Goal: Transaction & Acquisition: Purchase product/service

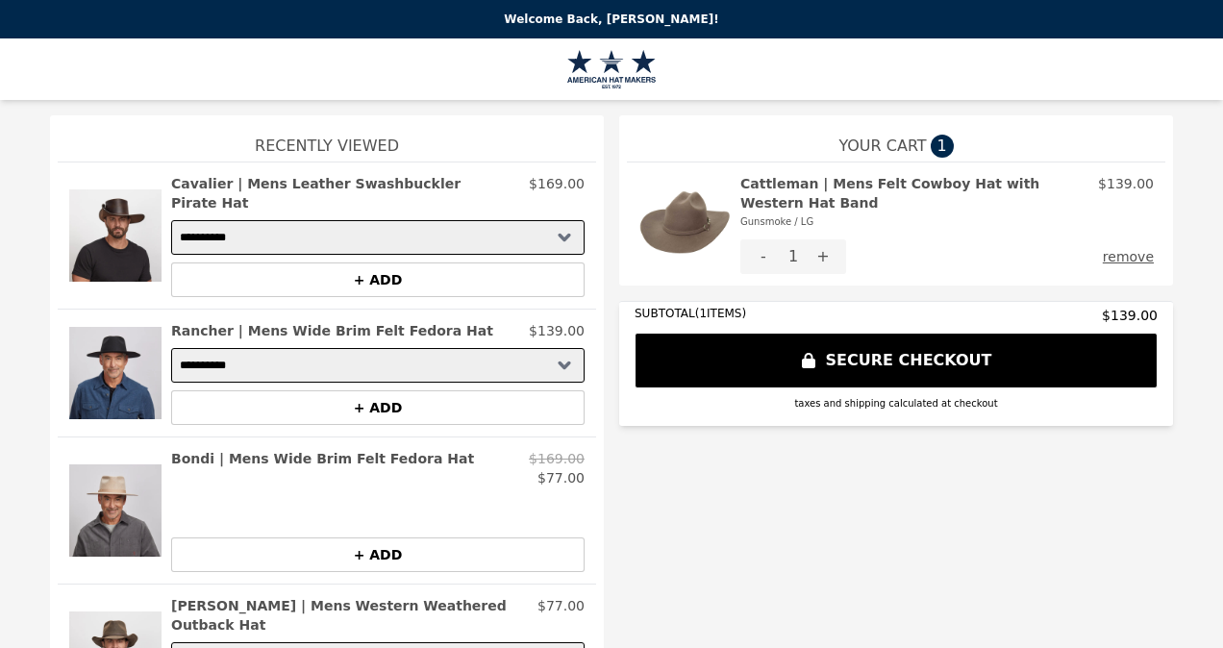
select select "**********"
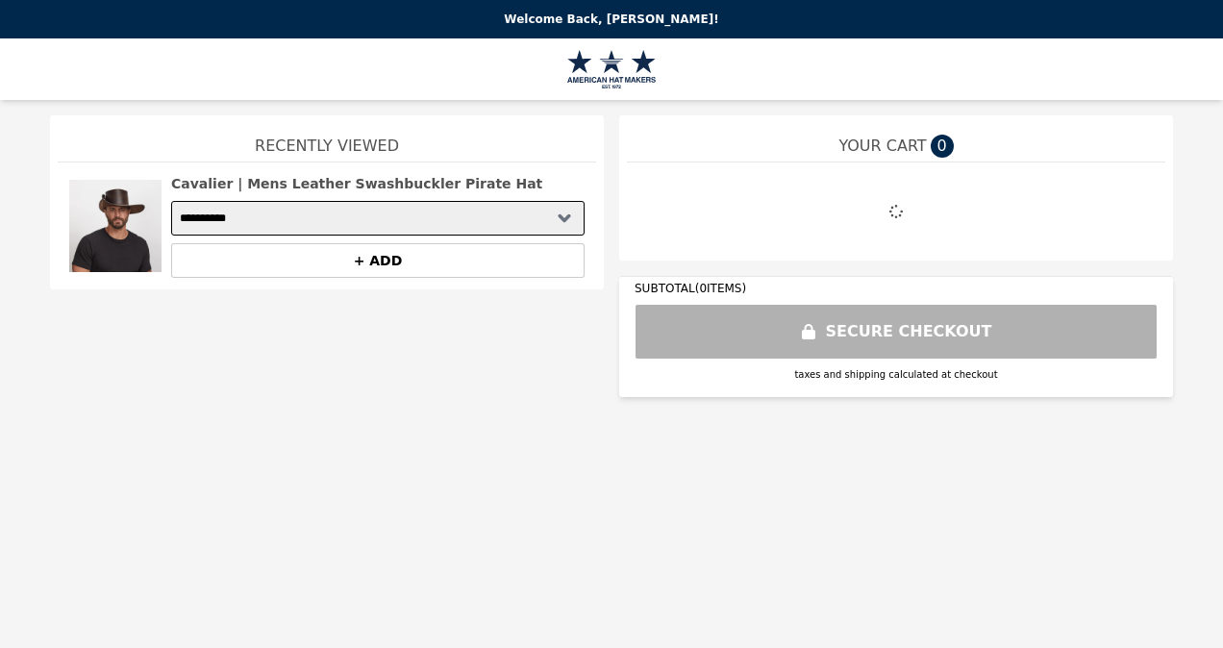
select select "**********"
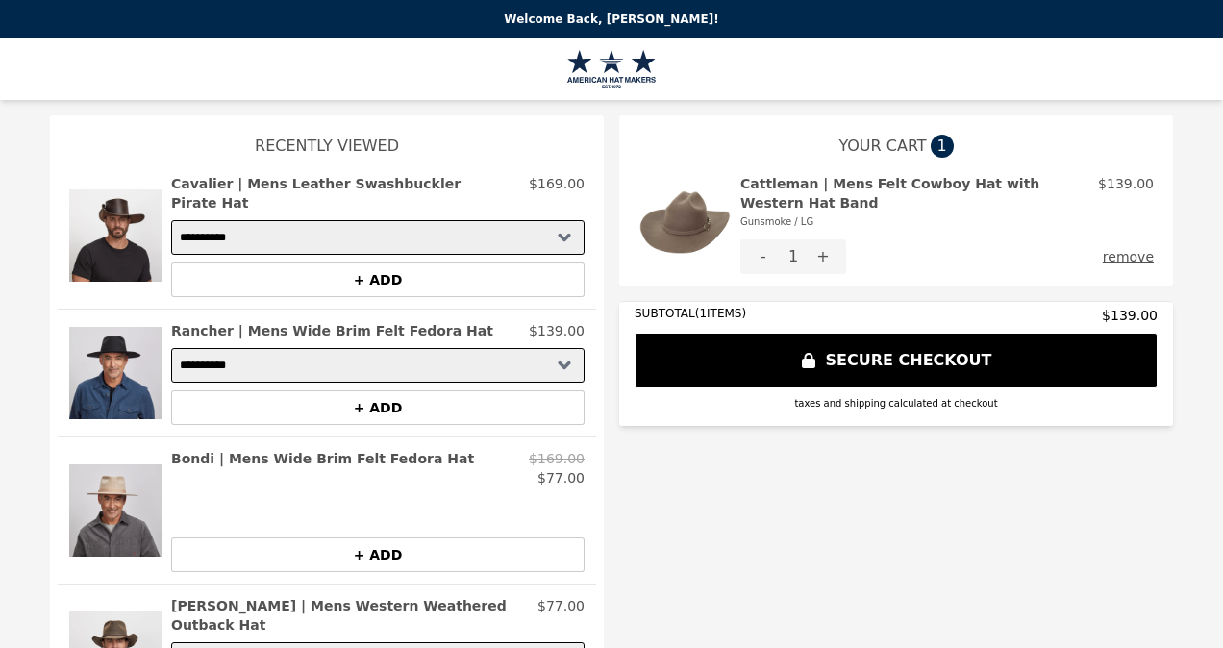
click at [109, 354] on img at bounding box center [115, 373] width 92 height 104
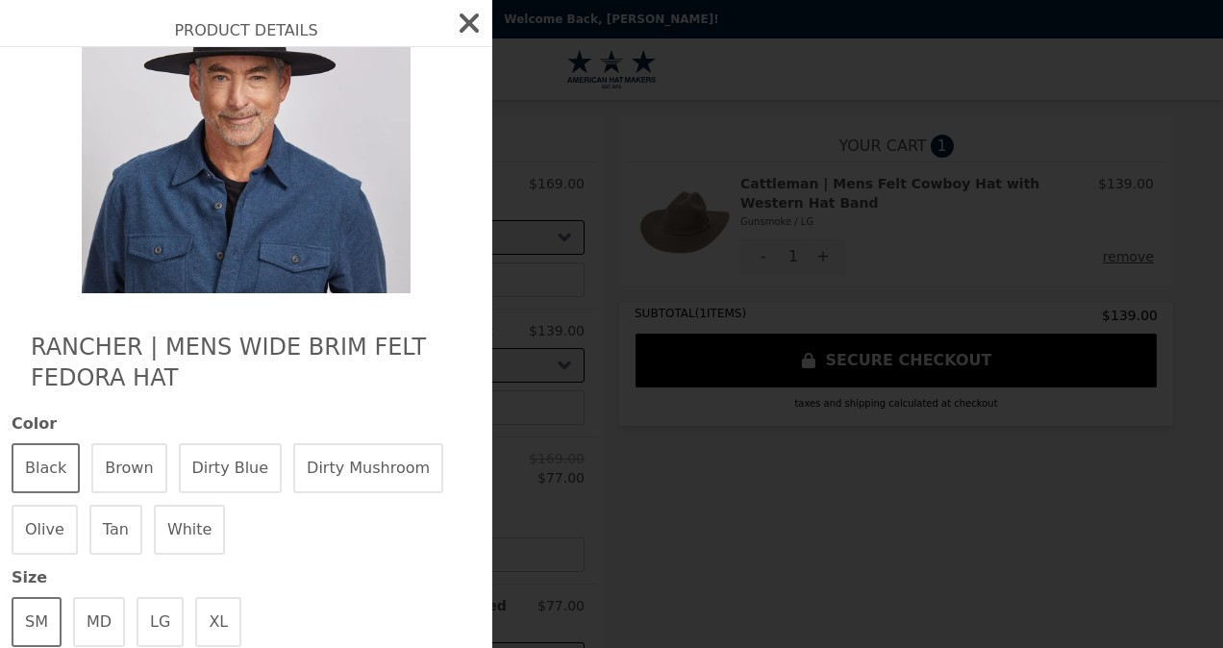
scroll to position [103, 0]
click at [133, 451] on button "Brown" at bounding box center [128, 467] width 75 height 50
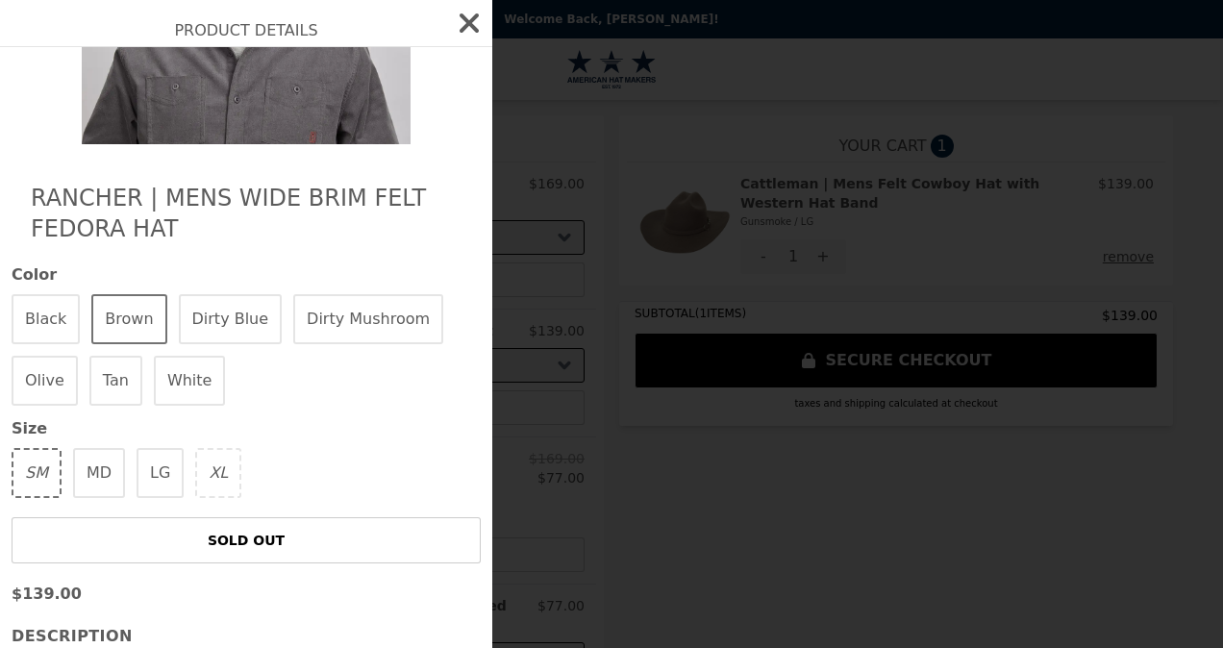
scroll to position [252, 0]
click at [156, 457] on button "LG" at bounding box center [160, 472] width 47 height 50
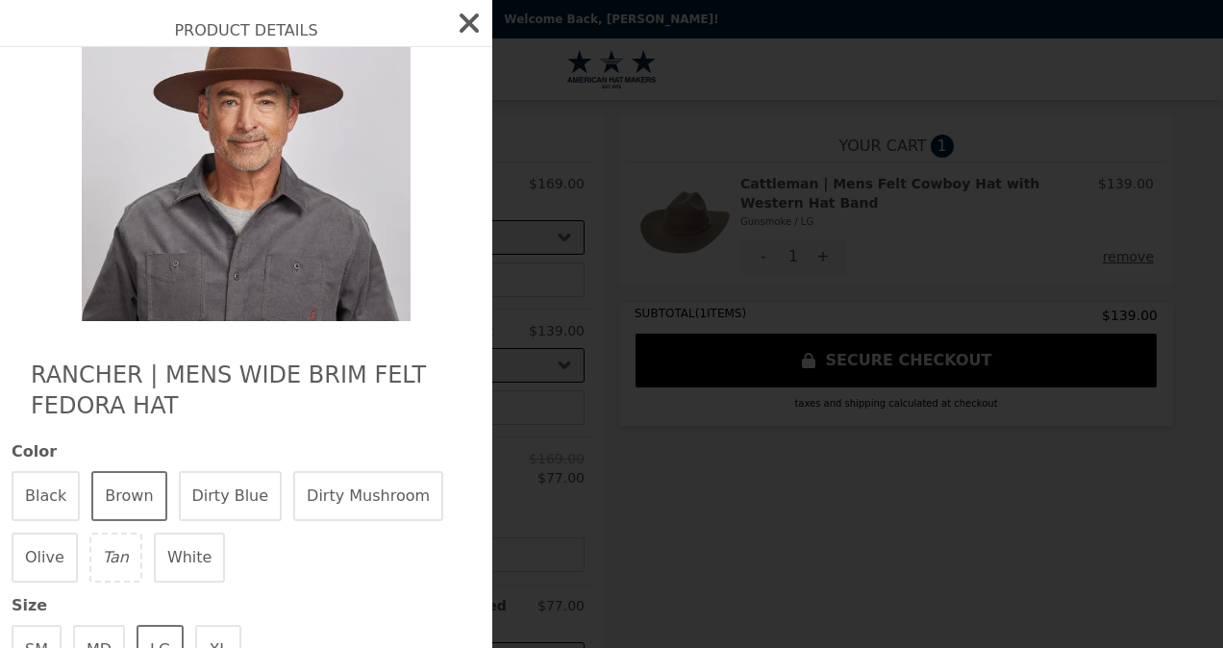
click at [343, 481] on button "Dirty Mushroom" at bounding box center [368, 496] width 150 height 50
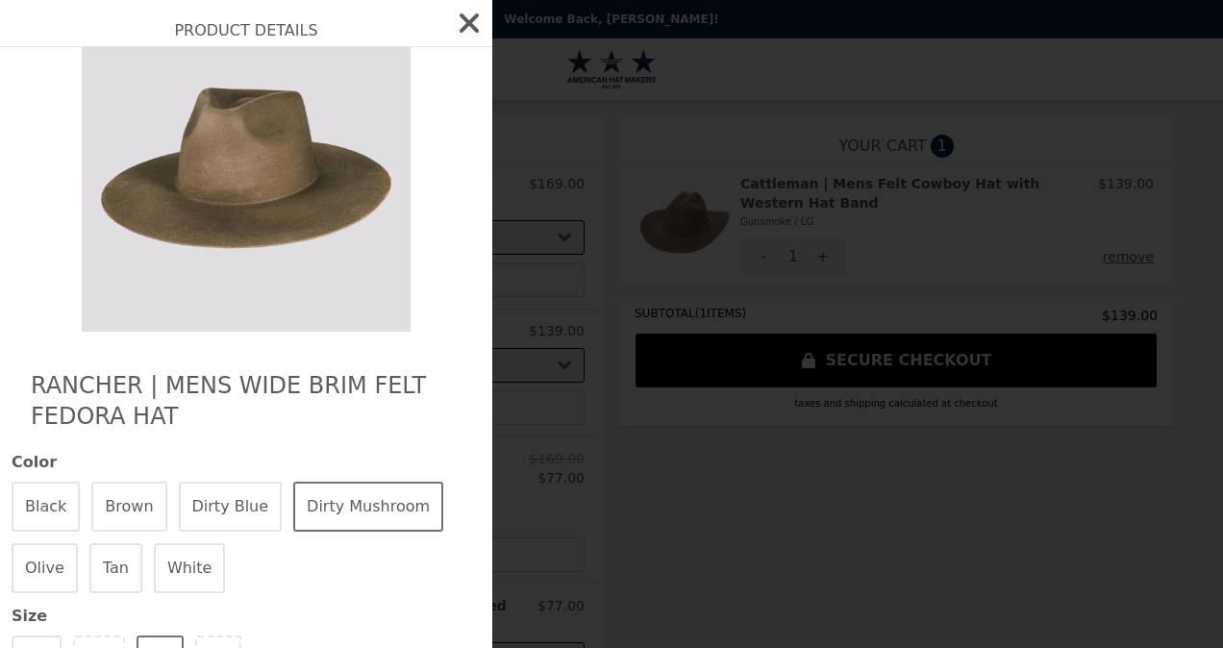
scroll to position [74, 0]
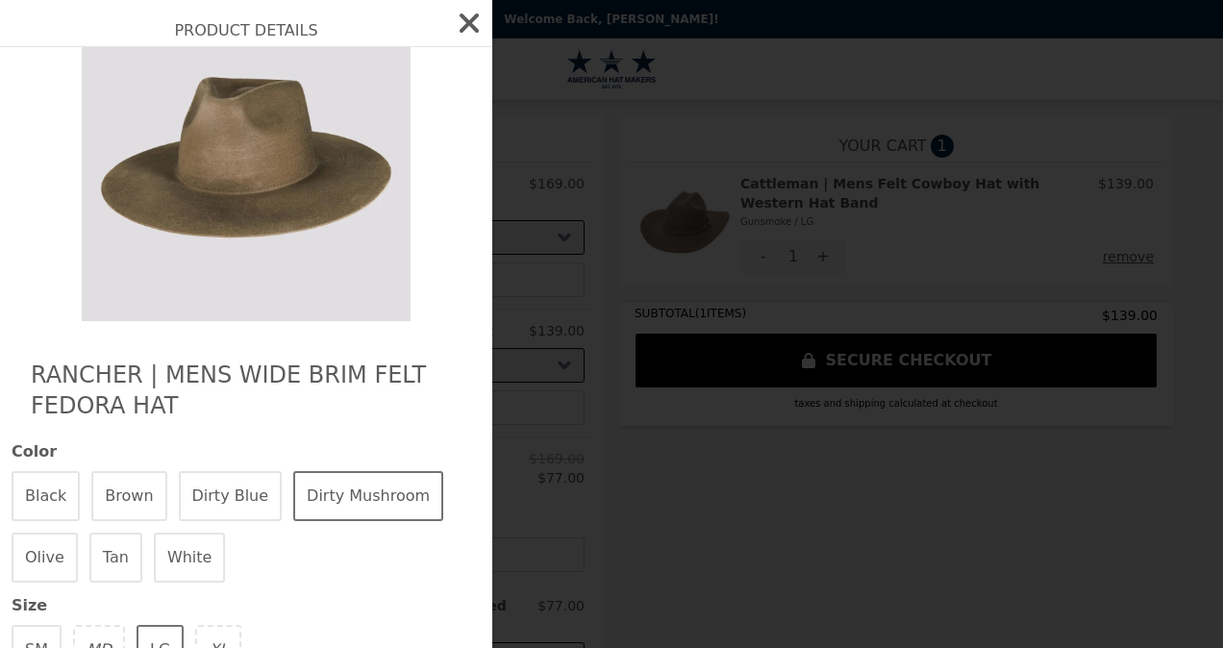
click at [246, 478] on button "Dirty Blue" at bounding box center [231, 496] width 104 height 50
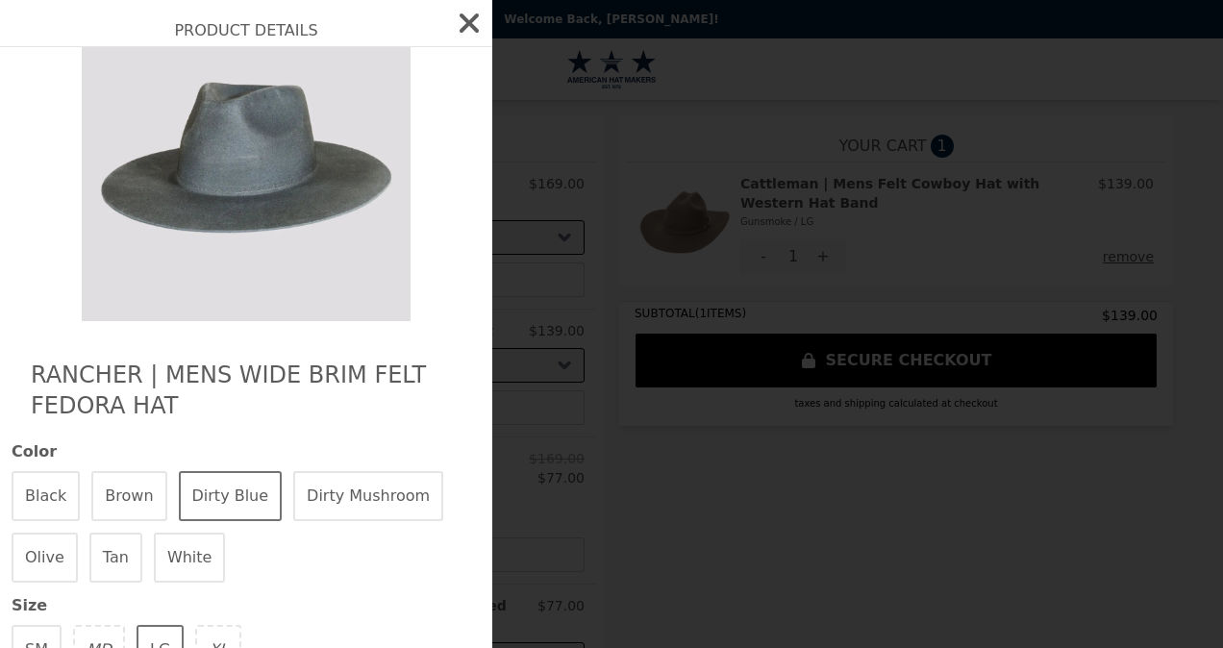
click at [133, 481] on button "Brown" at bounding box center [128, 496] width 75 height 50
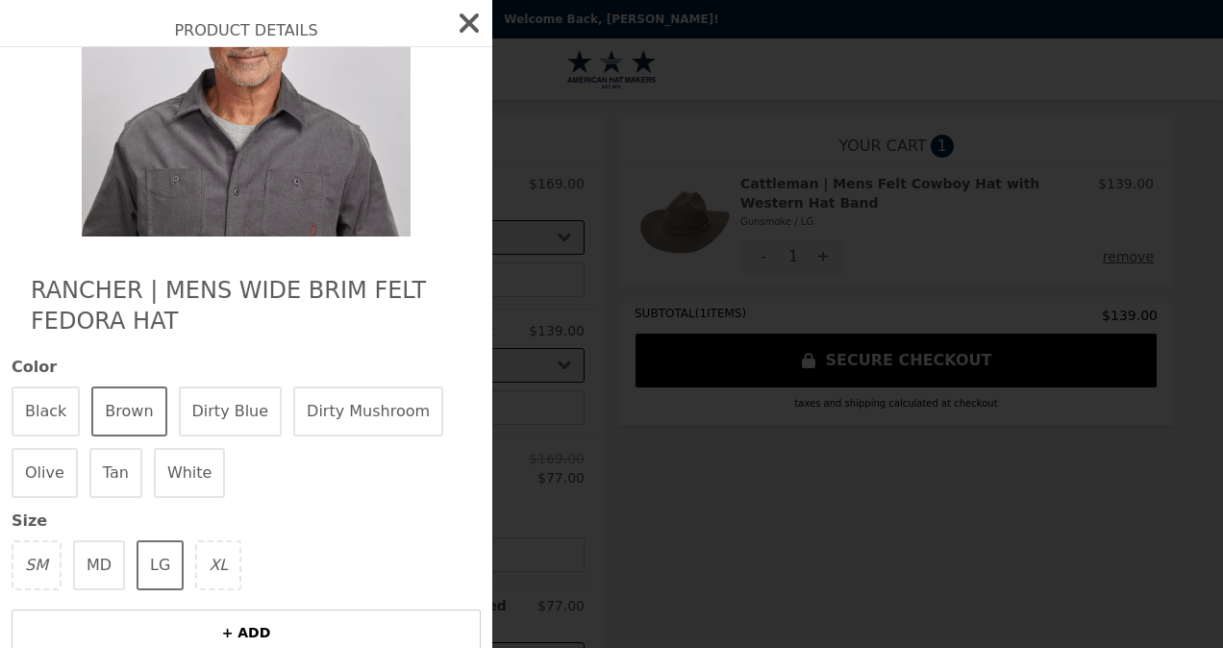
scroll to position [160, 0]
click at [109, 458] on button "Tan" at bounding box center [115, 472] width 53 height 50
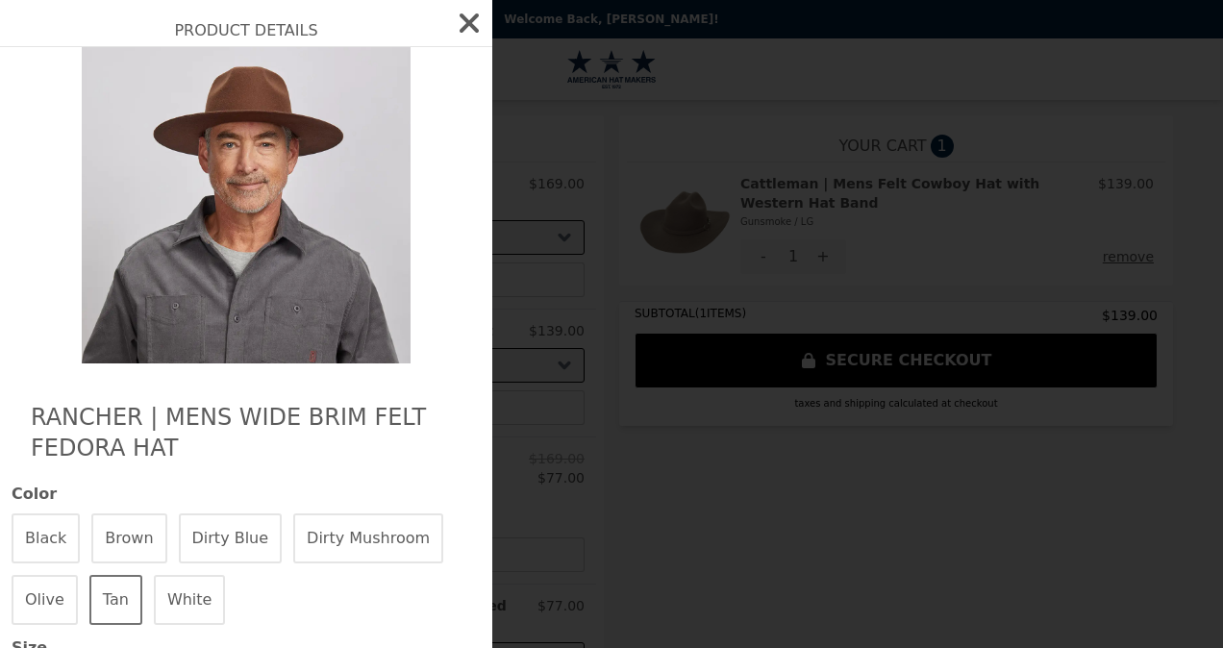
scroll to position [33, 0]
click at [109, 458] on div "Rancher | Mens Wide Brim Felt Fedora Hat Color Black Brown Dirty Blue Dirty Mus…" at bounding box center [246, 568] width 492 height 1109
click at [95, 580] on button "Tan" at bounding box center [115, 599] width 53 height 50
click at [38, 586] on button "Olive" at bounding box center [45, 599] width 66 height 50
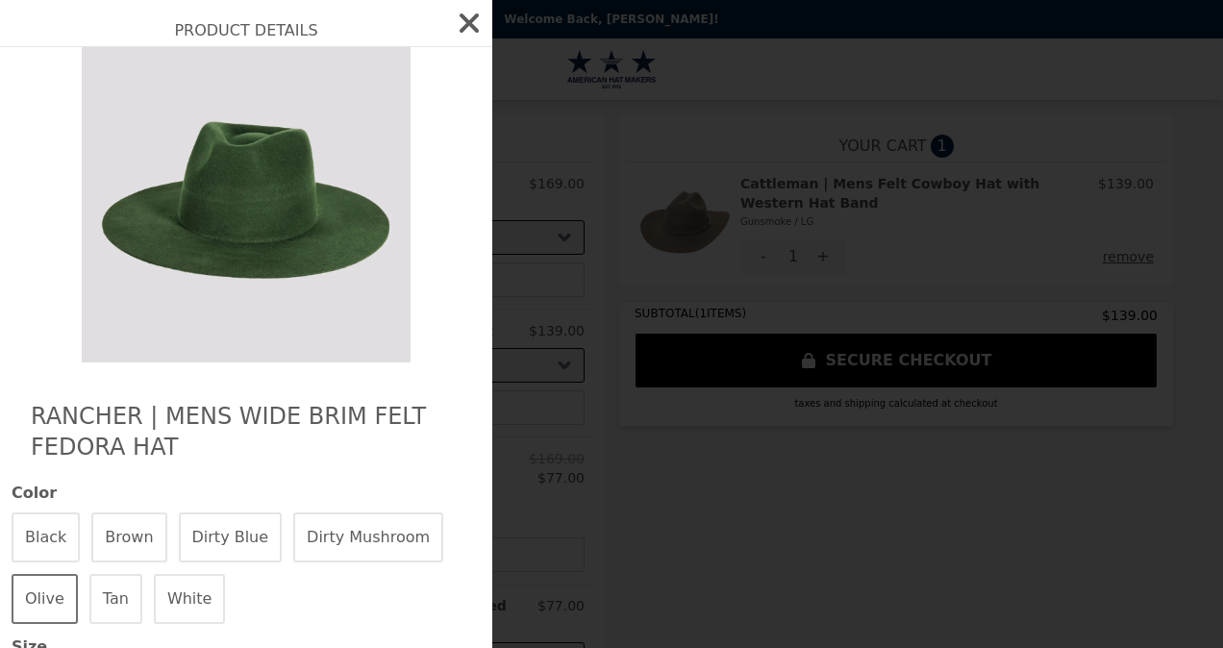
click at [168, 585] on button "White" at bounding box center [190, 599] width 72 height 50
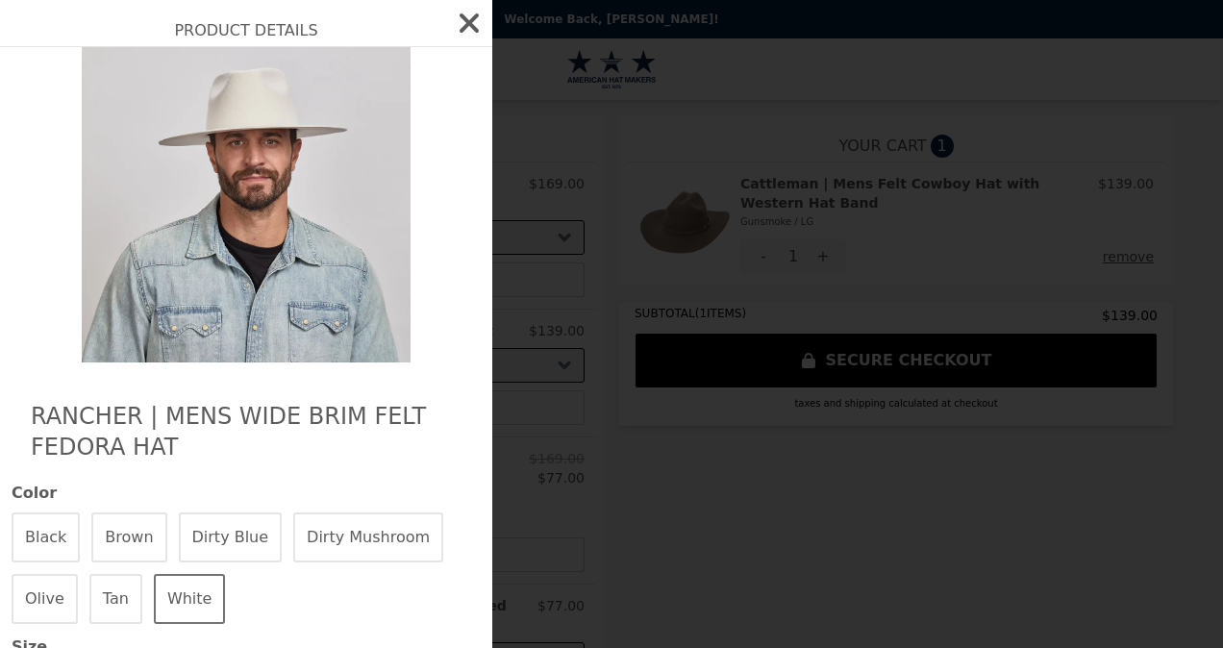
click at [336, 512] on button "Dirty Mushroom" at bounding box center [368, 537] width 150 height 50
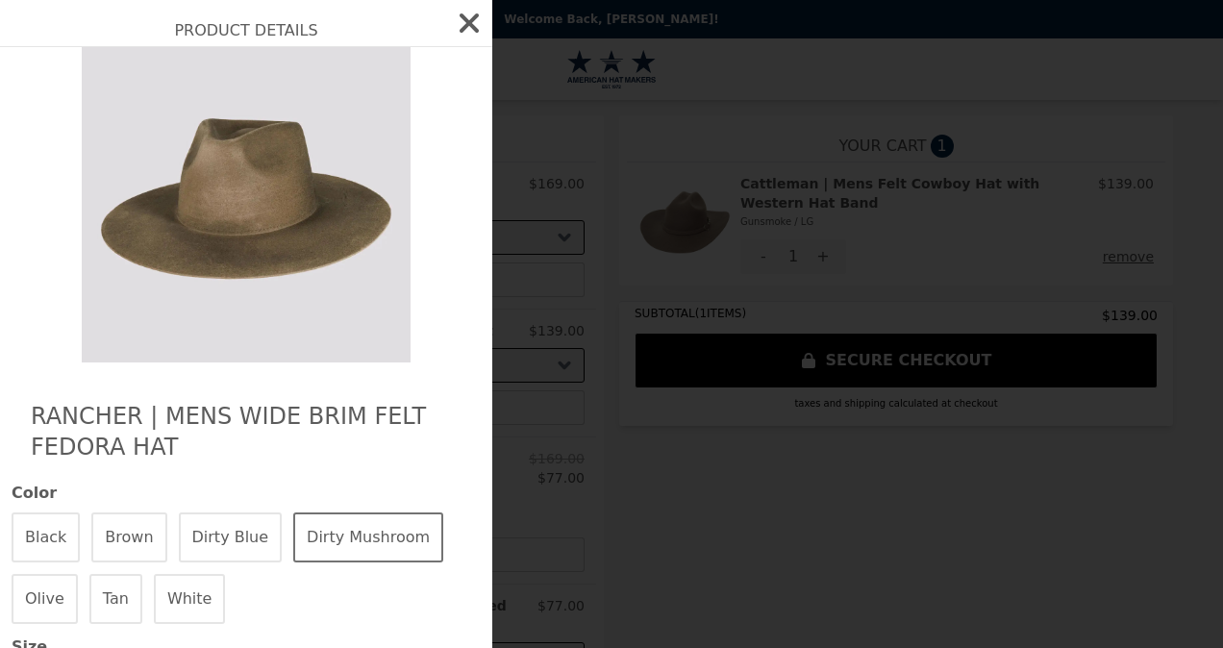
click at [242, 195] on img at bounding box center [246, 198] width 352 height 329
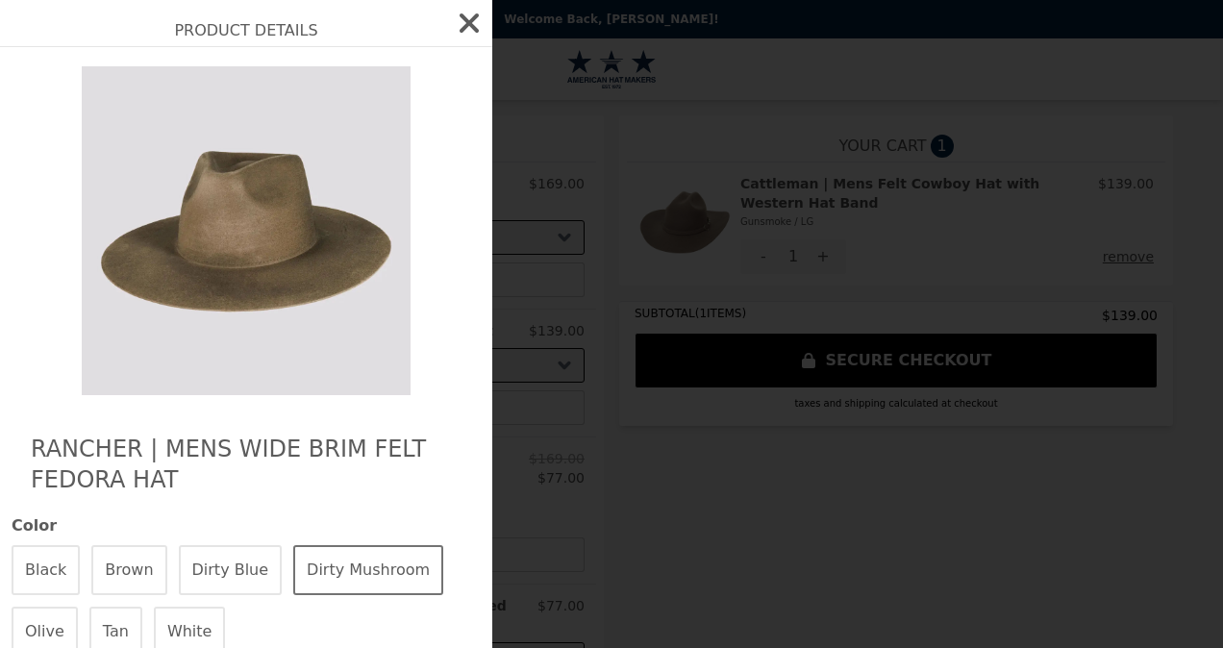
scroll to position [23, 0]
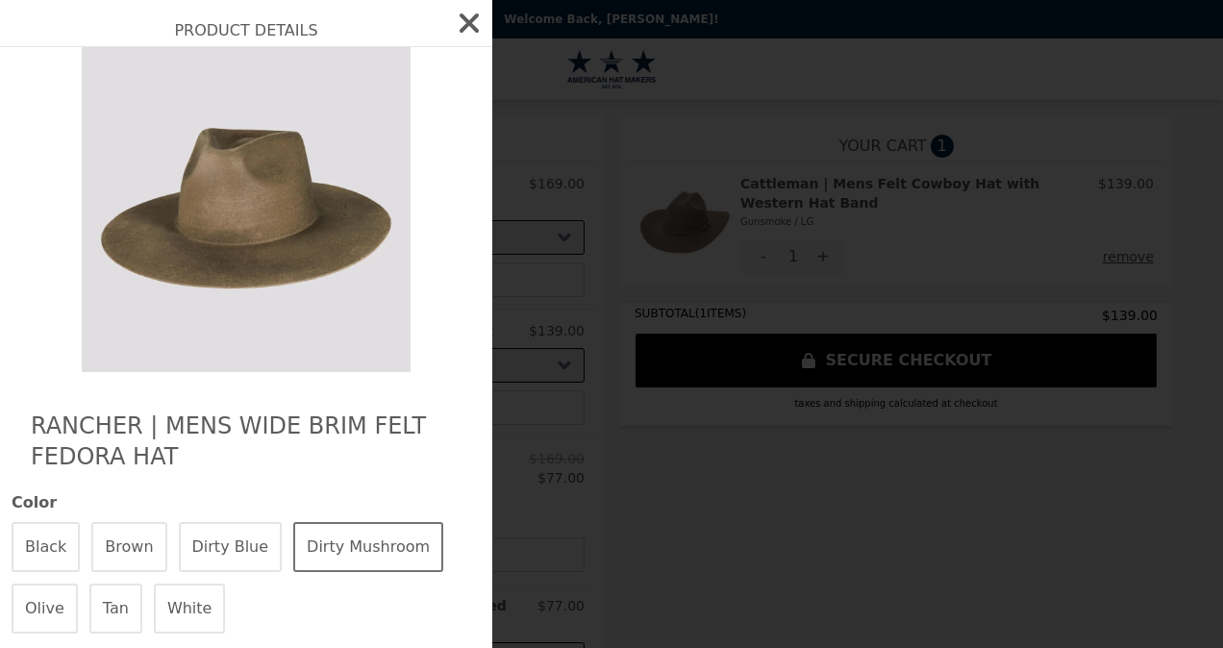
click at [460, 16] on icon "button" at bounding box center [469, 22] width 19 height 19
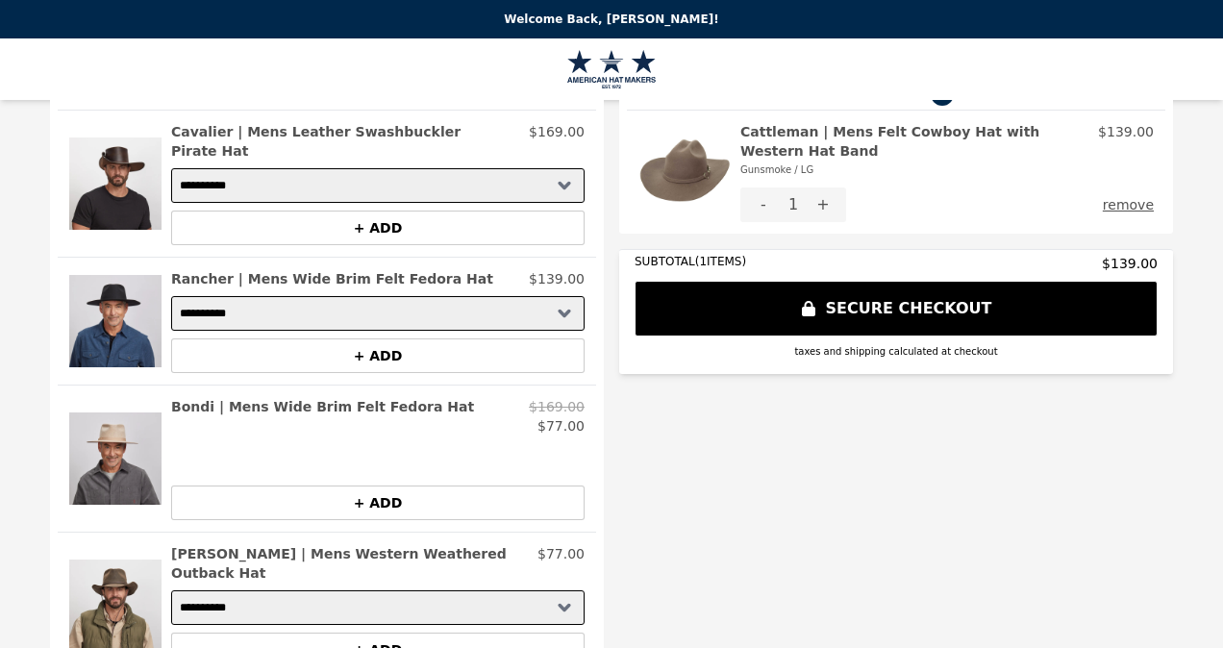
scroll to position [51, 0]
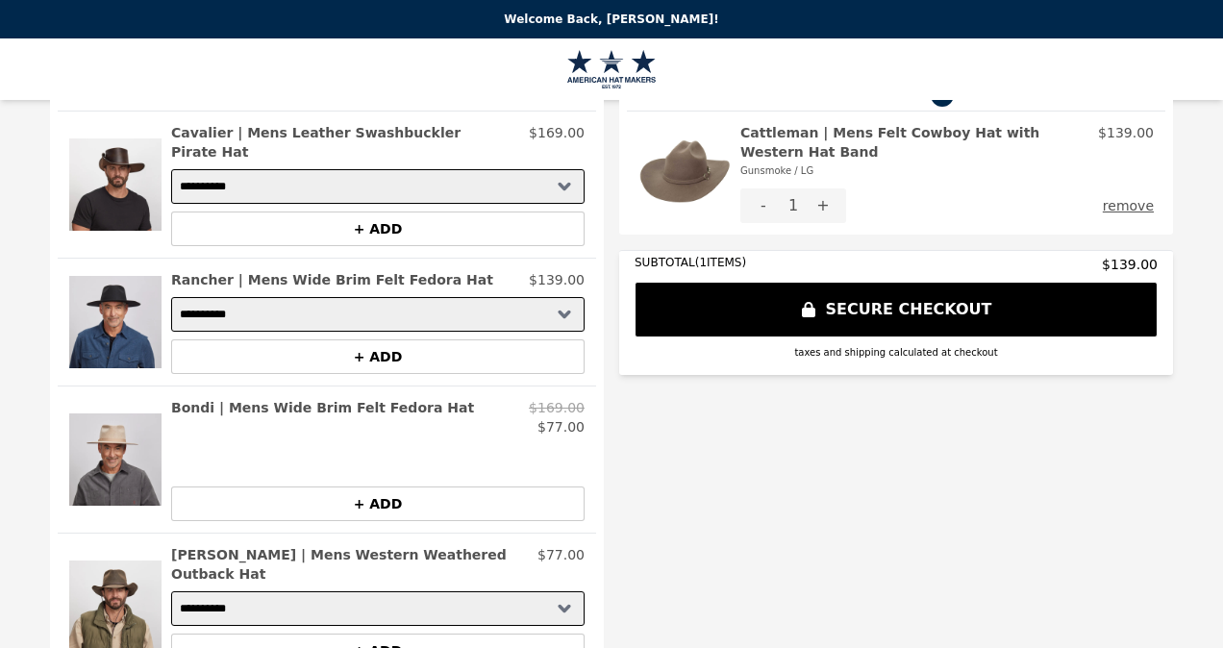
click at [399, 224] on button "+ ADD" at bounding box center [377, 229] width 413 height 35
click at [325, 294] on div "**********" at bounding box center [327, 371] width 554 height 615
click at [325, 297] on select "**********" at bounding box center [377, 314] width 413 height 35
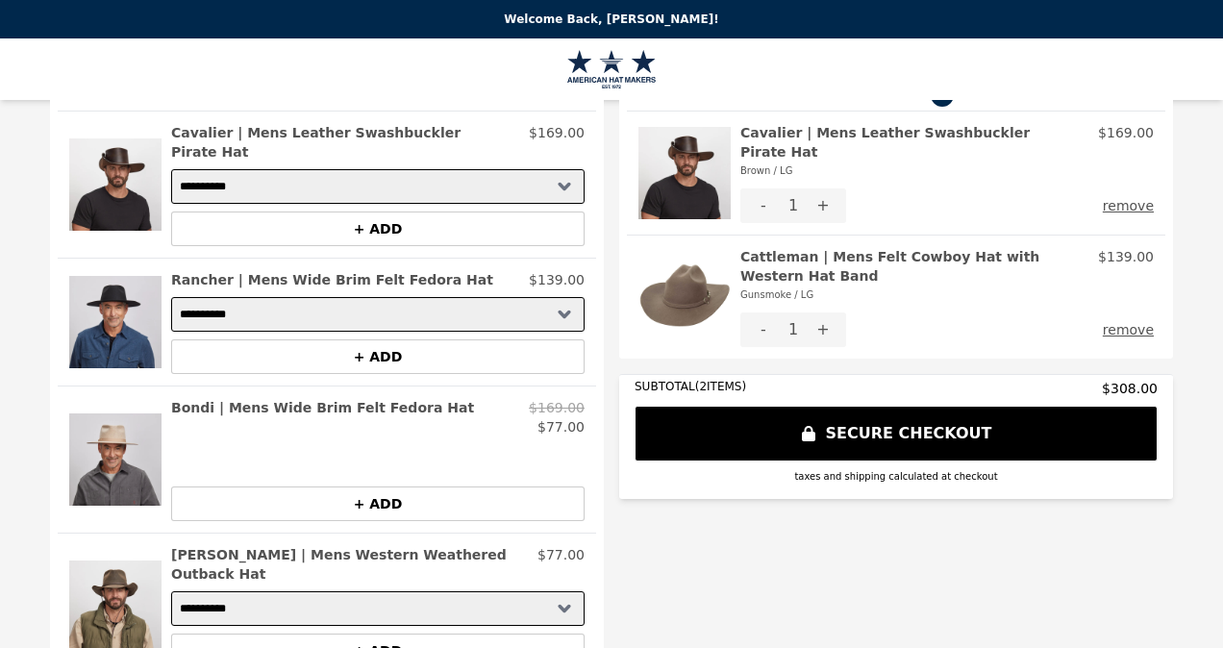
click at [725, 601] on div "**********" at bounding box center [611, 613] width 1192 height 1099
